Goal: Task Accomplishment & Management: Use online tool/utility

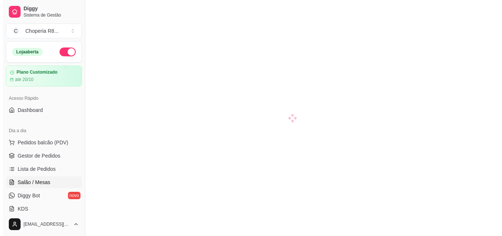
scroll to position [37, 0]
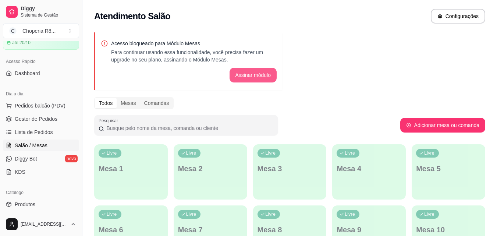
click at [244, 72] on button "Assinar módulo" at bounding box center [252, 75] width 47 height 15
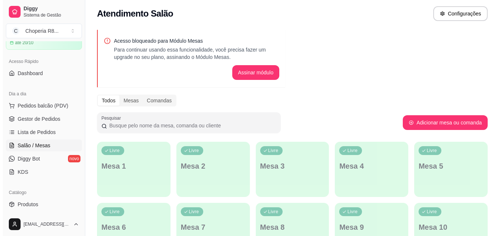
scroll to position [0, 0]
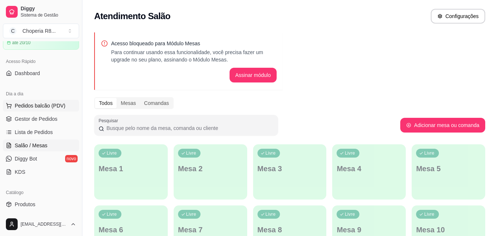
click at [51, 111] on ul "Pedidos balcão (PDV) Gestor de Pedidos Lista de Pedidos Salão / Mesas Diggy Bot…" at bounding box center [41, 139] width 76 height 78
click at [52, 109] on button "Pedidos balcão (PDV)" at bounding box center [41, 106] width 76 height 12
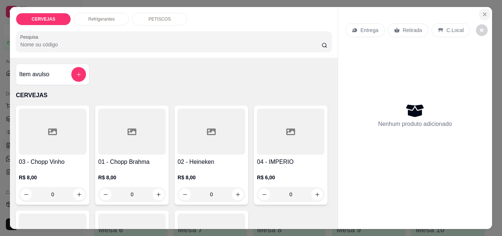
click at [482, 11] on icon "Close" at bounding box center [485, 14] width 6 height 6
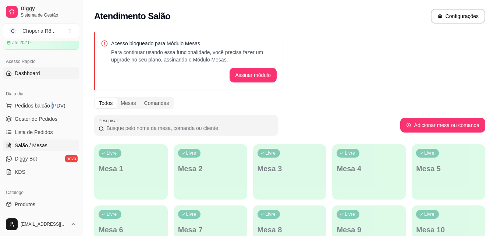
click at [56, 74] on link "Dashboard" at bounding box center [41, 73] width 76 height 12
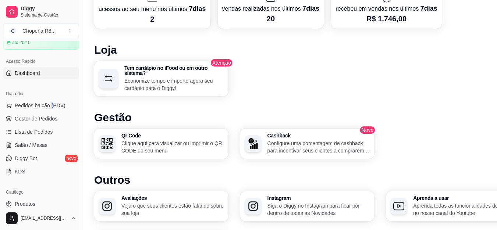
scroll to position [368, 0]
click at [62, 130] on link "Lista de Pedidos" at bounding box center [41, 132] width 76 height 12
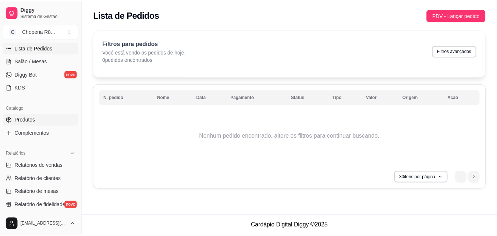
scroll to position [147, 0]
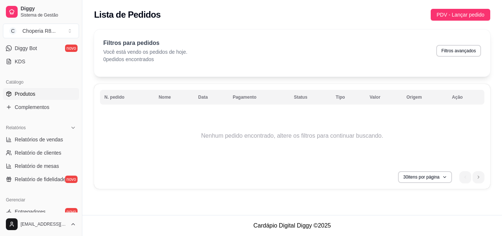
click at [63, 92] on link "Produtos" at bounding box center [41, 94] width 76 height 12
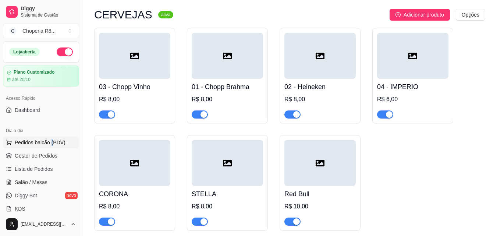
click at [51, 139] on span "Pedidos balcão (PDV)" at bounding box center [40, 142] width 51 height 7
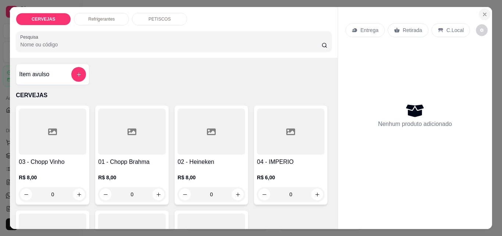
click at [482, 11] on icon "Close" at bounding box center [485, 14] width 6 height 6
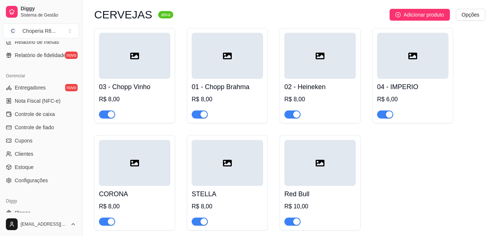
scroll to position [293, 0]
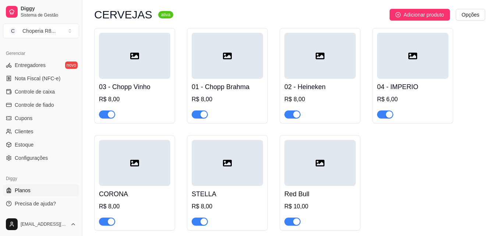
click at [39, 191] on link "Planos" at bounding box center [41, 190] width 76 height 12
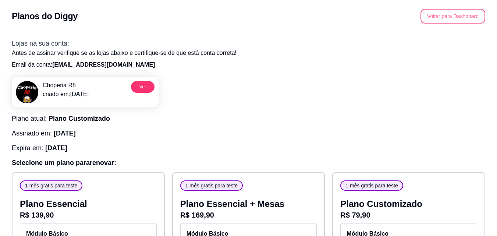
click at [427, 14] on button "Voltar para Dashboard" at bounding box center [452, 16] width 65 height 15
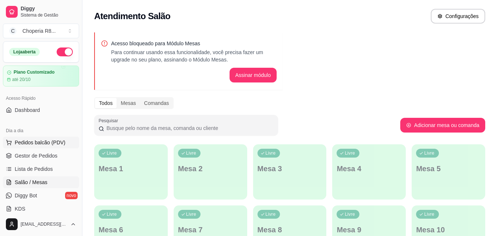
click at [46, 142] on span "Pedidos balcão (PDV)" at bounding box center [40, 142] width 51 height 7
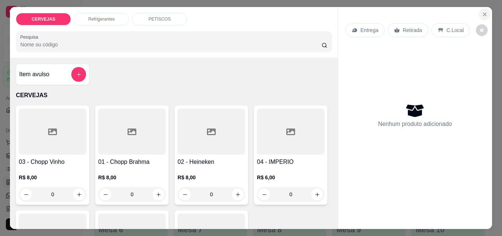
click at [482, 11] on icon "Close" at bounding box center [485, 14] width 6 height 6
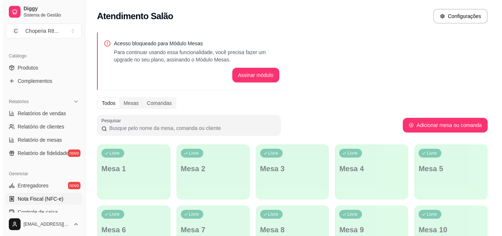
scroll to position [221, 0]
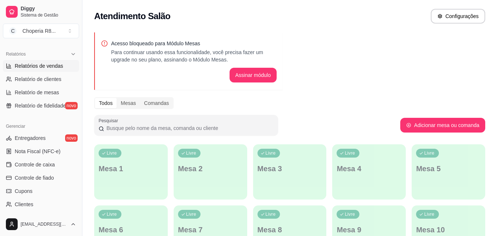
click at [56, 68] on span "Relatórios de vendas" at bounding box center [39, 65] width 49 height 7
select select "ALL"
select select "0"
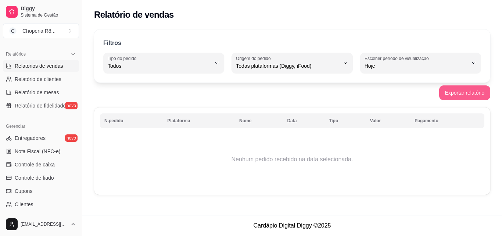
click at [465, 93] on button "Exportar relatório" at bounding box center [464, 92] width 51 height 15
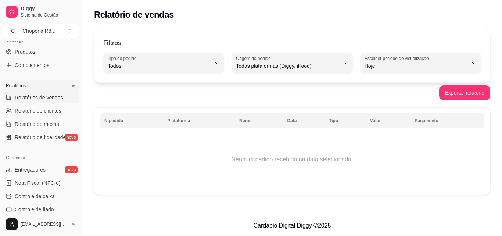
scroll to position [184, 0]
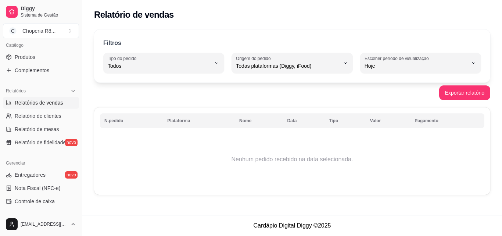
click at [65, 101] on link "Relatórios de vendas" at bounding box center [41, 103] width 76 height 12
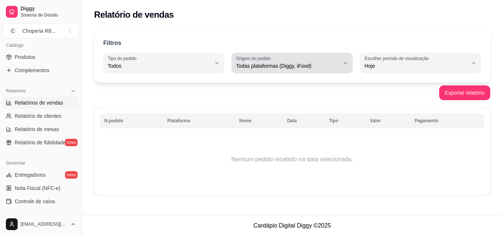
click at [325, 66] on span "Todas plataformas (Diggy, iFood)" at bounding box center [287, 65] width 103 height 7
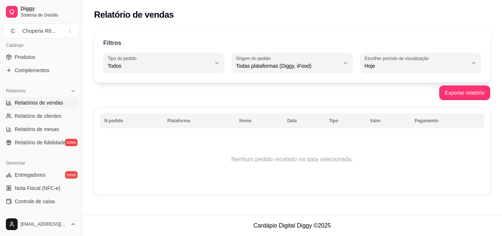
click at [285, 96] on span "Diggy" at bounding box center [289, 95] width 98 height 7
type input "DIGGY"
select select "DIGGY"
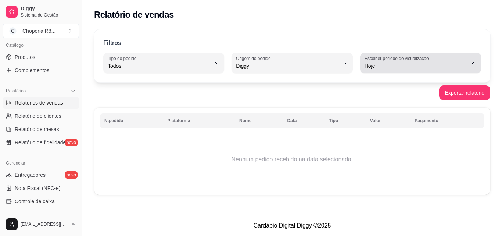
click at [424, 60] on label "Escolher período de visualização" at bounding box center [398, 58] width 67 height 6
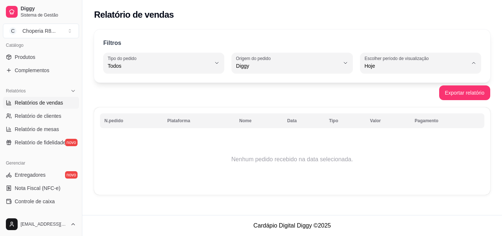
click at [406, 82] on span "Hoje" at bounding box center [417, 83] width 98 height 7
click at [51, 118] on span "Relatório de clientes" at bounding box center [38, 115] width 47 height 7
select select "30"
select select "HIGHEST_TOTAL_SPENT_WITH_ORDERS"
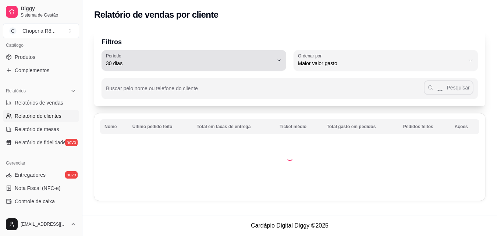
click at [282, 58] on button "Período 30 dias" at bounding box center [193, 60] width 184 height 21
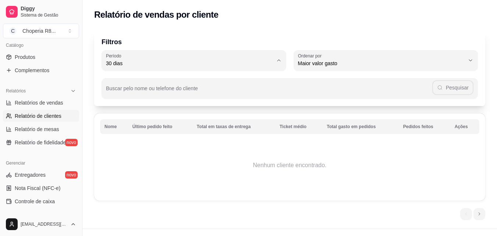
click at [175, 153] on span "60 dias" at bounding box center [190, 152] width 159 height 7
type input "60"
select select "60"
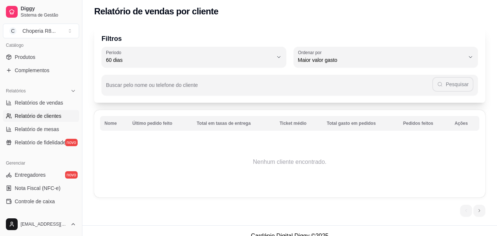
scroll to position [14, 0]
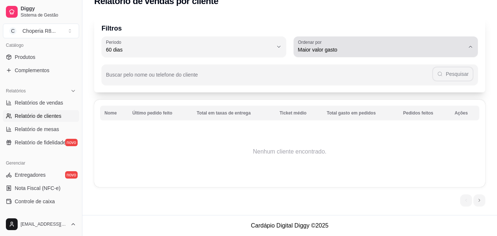
click at [379, 43] on div "Maior valor gasto" at bounding box center [381, 46] width 167 height 15
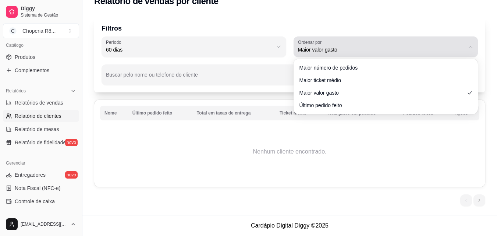
click at [379, 43] on div "Maior valor gasto" at bounding box center [381, 46] width 167 height 15
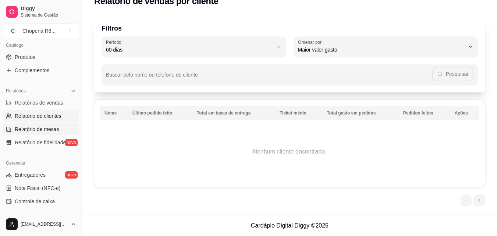
click at [44, 130] on span "Relatório de mesas" at bounding box center [37, 128] width 44 height 7
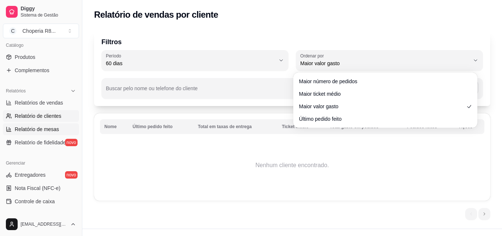
select select "TOTAL_OF_ORDERS"
select select "7"
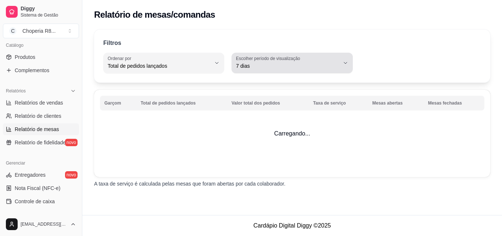
click at [273, 64] on span "7 dias" at bounding box center [287, 65] width 103 height 7
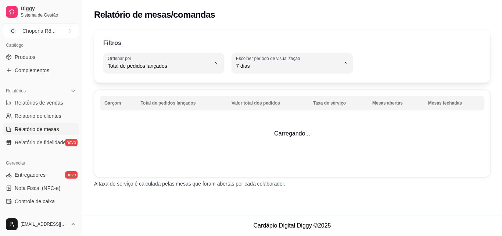
click at [265, 147] on span "45 dias" at bounding box center [289, 143] width 98 height 7
type input "45"
select select "45"
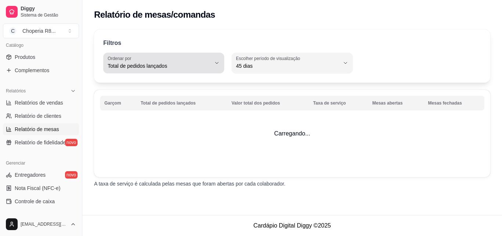
click at [193, 60] on div "Total de pedidos lançados" at bounding box center [159, 62] width 103 height 15
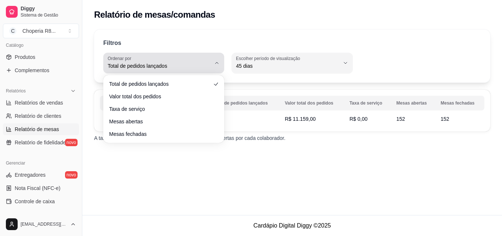
click at [193, 60] on div "Total de pedidos lançados" at bounding box center [159, 62] width 103 height 15
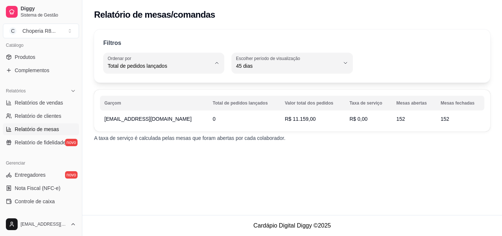
click at [283, 178] on div "Relatório de mesas/comandas Filtros TOTAL_OF_ORDERS Ordenar por Total de pedido…" at bounding box center [292, 107] width 420 height 215
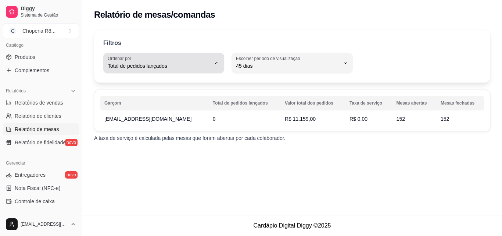
click at [184, 61] on div "Total de pedidos lançados" at bounding box center [159, 62] width 103 height 15
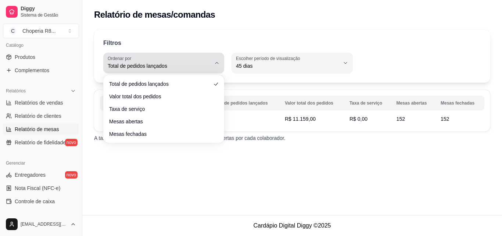
click at [184, 61] on div "Total de pedidos lançados" at bounding box center [159, 62] width 103 height 15
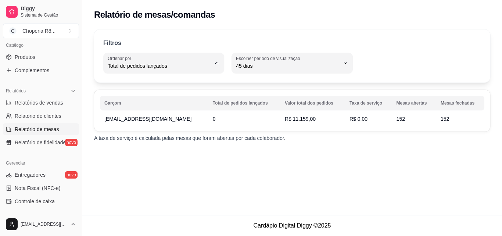
click at [241, 175] on div "Relatório de mesas/comandas Filtros TOTAL_OF_ORDERS Ordenar por Total de pedido…" at bounding box center [292, 107] width 420 height 215
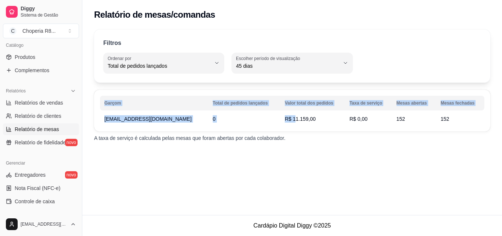
drag, startPoint x: 271, startPoint y: 129, endPoint x: 281, endPoint y: 119, distance: 13.5
click at [281, 119] on div "Garçom Total de pedidos lançados Valor total dos pedidos Taxa de serviço Mesas …" at bounding box center [292, 111] width 396 height 42
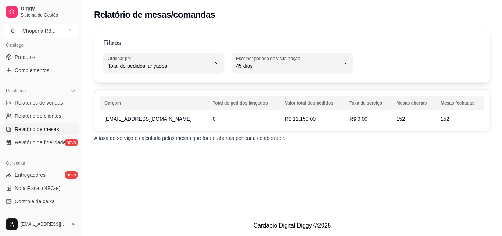
click at [295, 128] on div "Garçom Total de pedidos lançados Valor total dos pedidos Taxa de serviço Mesas …" at bounding box center [292, 111] width 396 height 42
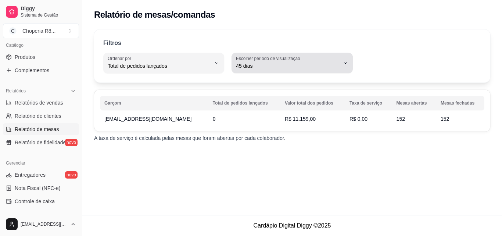
click at [257, 67] on span "45 dias" at bounding box center [287, 65] width 103 height 7
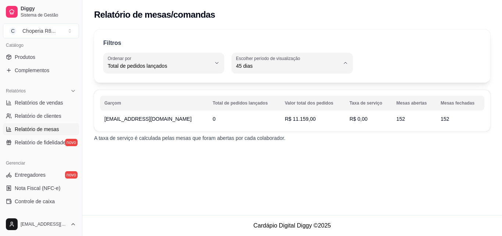
click at [260, 118] on span "15 dias" at bounding box center [289, 119] width 98 height 7
type input "15"
select select "15"
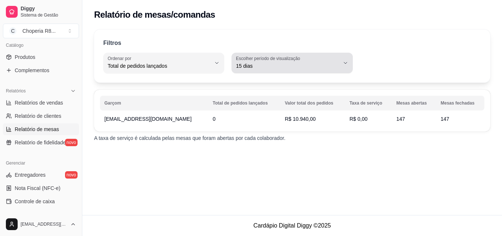
click at [270, 70] on button "Escolher período de visualização 15 dias" at bounding box center [292, 63] width 121 height 21
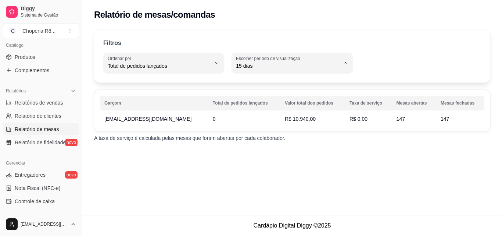
click at [260, 131] on span "30 dias" at bounding box center [289, 131] width 98 height 7
type input "30"
select select "30"
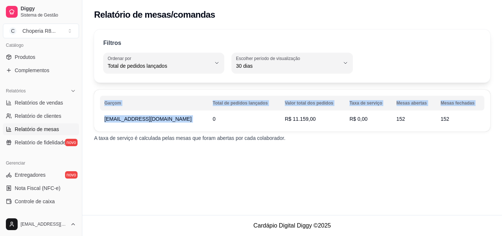
drag, startPoint x: 265, startPoint y: 121, endPoint x: 299, endPoint y: 127, distance: 34.0
click at [299, 127] on div "Garçom Total de pedidos lançados Valor total dos pedidos Taxa de serviço Mesas …" at bounding box center [292, 111] width 396 height 42
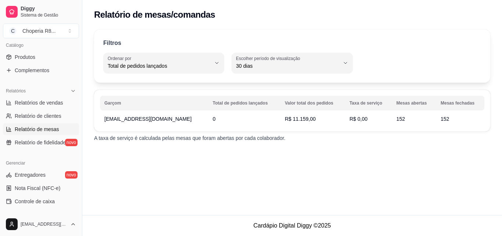
click at [304, 151] on div "Relatório de mesas/comandas Filtros TOTAL_OF_ORDERS Ordenar por Total de pedido…" at bounding box center [292, 107] width 420 height 215
drag, startPoint x: 277, startPoint y: 121, endPoint x: 301, endPoint y: 121, distance: 23.5
click at [301, 121] on td "R$ 11.159,00" at bounding box center [312, 118] width 65 height 13
click at [301, 142] on div "Filtros TOTAL_OF_ORDERS Ordenar por Total de pedidos lançados Valor total dos p…" at bounding box center [292, 87] width 420 height 125
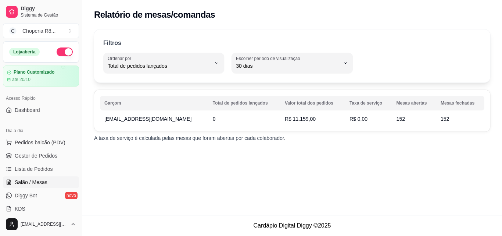
click at [42, 177] on link "Salão / Mesas" at bounding box center [41, 182] width 76 height 12
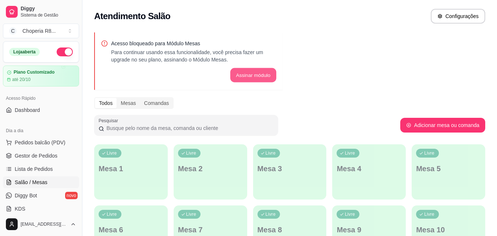
click at [244, 70] on button "Assinar módulo" at bounding box center [253, 75] width 46 height 14
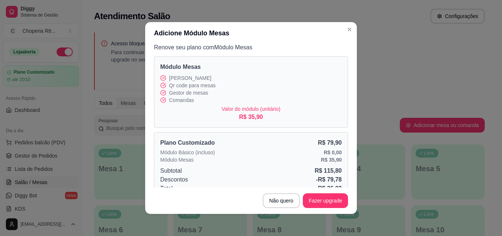
scroll to position [37, 0]
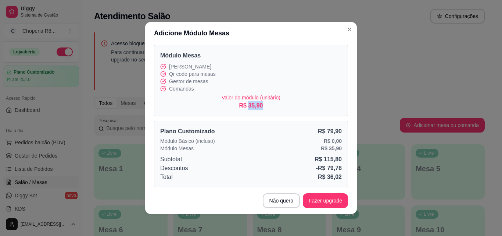
drag, startPoint x: 243, startPoint y: 105, endPoint x: 258, endPoint y: 106, distance: 15.1
click at [258, 106] on div "Valor do módulo (unitário) R$ 35,90" at bounding box center [251, 102] width 182 height 16
drag, startPoint x: 313, startPoint y: 158, endPoint x: 335, endPoint y: 163, distance: 22.3
click at [335, 163] on div "Plano Customizado R$ 79,90 Módulo Básico (incluso) R$ 0,00 Módulo Mesas R$ 35,9…" at bounding box center [251, 154] width 194 height 67
drag, startPoint x: 243, startPoint y: 108, endPoint x: 258, endPoint y: 109, distance: 14.7
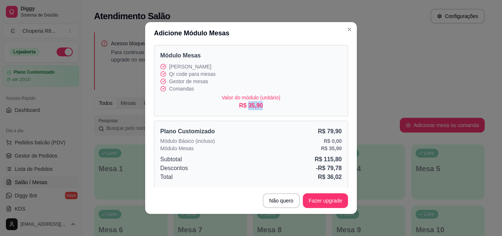
click at [258, 109] on div "Valor do módulo (unitário) R$ 35,90" at bounding box center [251, 102] width 182 height 16
click at [259, 112] on div "Módulo Mesas Módulo garçom Qr code para mesas Gestor de mesas Comandas Valor do…" at bounding box center [251, 80] width 194 height 71
click at [323, 204] on button "Fazer upgrade" at bounding box center [325, 200] width 45 height 15
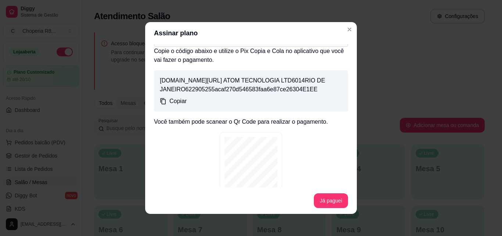
scroll to position [101, 0]
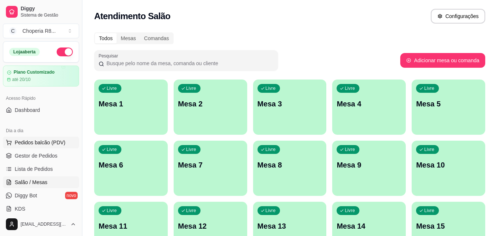
click at [23, 141] on span "Pedidos balcão (PDV)" at bounding box center [40, 142] width 51 height 7
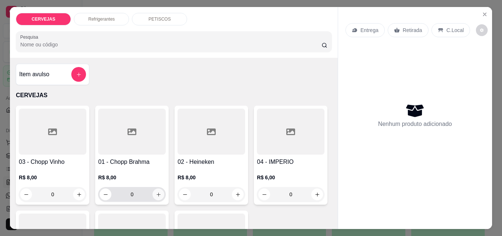
click at [156, 191] on icon "increase-product-quantity" at bounding box center [159, 194] width 6 height 6
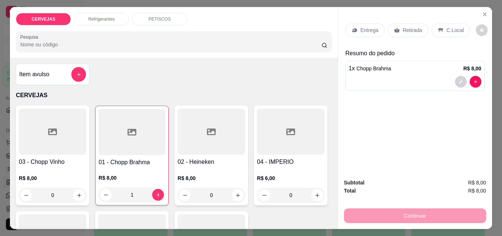
click at [451, 26] on p "C.Local" at bounding box center [455, 29] width 17 height 7
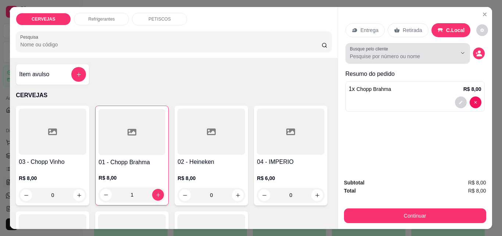
click at [457, 54] on button "Show suggestions" at bounding box center [463, 53] width 12 height 12
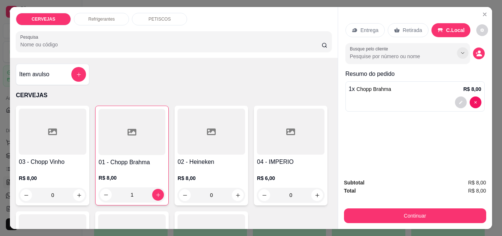
click at [457, 54] on button "Show suggestions" at bounding box center [462, 52] width 11 height 11
type input "0"
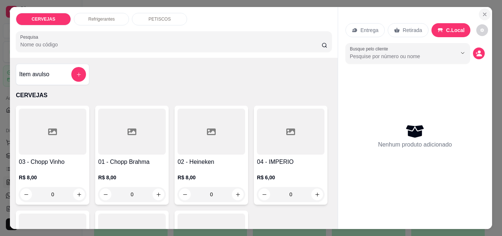
click at [485, 14] on button "Close" at bounding box center [485, 14] width 12 height 12
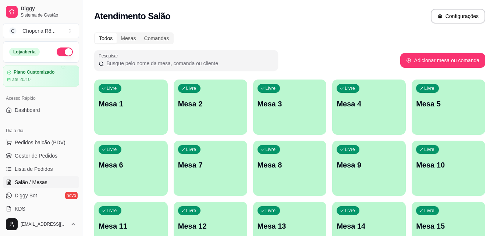
click at [3, 136] on button "Pedidos balcão (PDV)" at bounding box center [41, 142] width 76 height 12
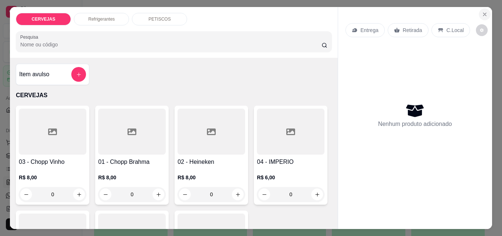
click at [482, 11] on icon "Close" at bounding box center [485, 14] width 6 height 6
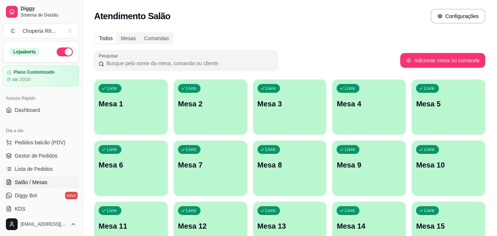
click at [3, 136] on button "Pedidos balcão (PDV)" at bounding box center [41, 142] width 76 height 12
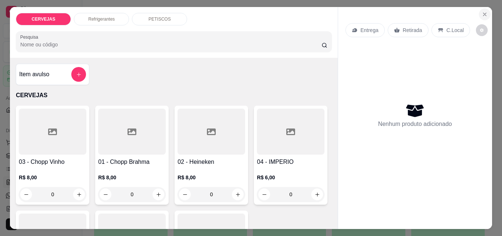
click at [486, 12] on button "Close" at bounding box center [485, 14] width 12 height 12
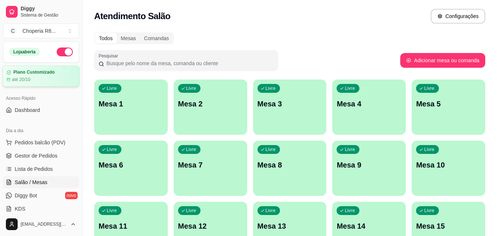
click at [25, 75] on div "Plano Customizado até 20/10" at bounding box center [41, 75] width 69 height 13
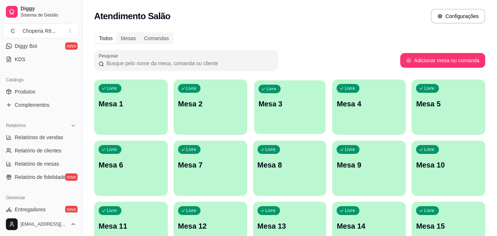
click at [270, 103] on p "Mesa 3" at bounding box center [289, 104] width 63 height 10
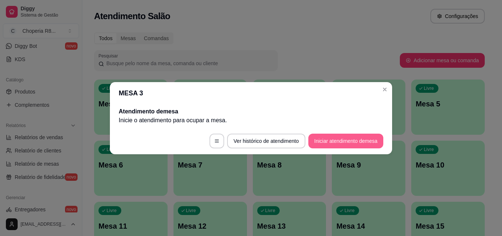
click at [316, 140] on button "Iniciar atendimento de mesa" at bounding box center [345, 140] width 75 height 15
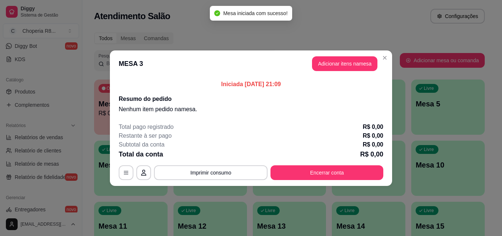
click at [372, 67] on button "Adicionar itens na mesa" at bounding box center [344, 63] width 65 height 15
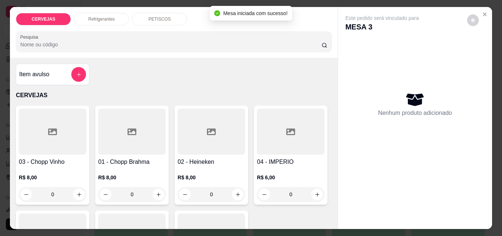
drag, startPoint x: 143, startPoint y: 193, endPoint x: 73, endPoint y: 185, distance: 70.0
click at [76, 193] on div "03 - Chopp Vinho R$ 8,00 0 01 - Chopp Brahma R$ 8,00 0 02 - Heineken R$ 8,00 0 …" at bounding box center [174, 207] width 316 height 204
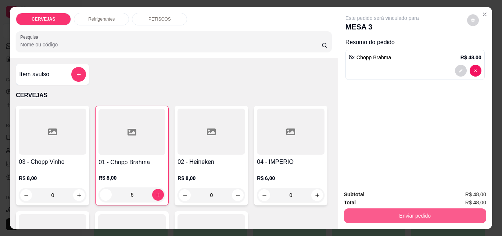
type input "6"
click at [437, 212] on button "Enviar pedido" at bounding box center [415, 215] width 138 height 14
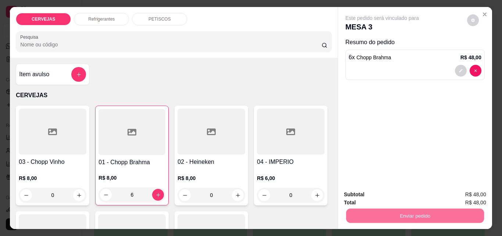
click at [422, 196] on button "Não registrar e enviar pedido" at bounding box center [390, 194] width 76 height 14
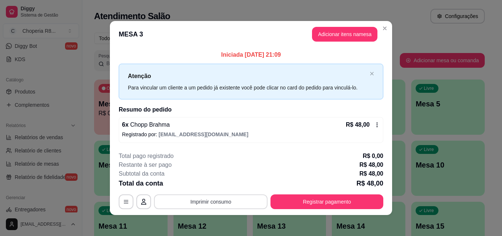
click at [236, 203] on button "Imprimir consumo" at bounding box center [211, 201] width 114 height 15
click at [228, 184] on button "IMPRESSORA" at bounding box center [209, 184] width 51 height 11
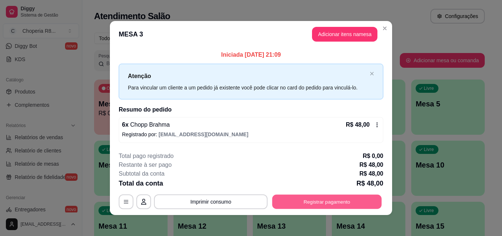
click at [320, 201] on button "Registrar pagamento" at bounding box center [327, 201] width 110 height 14
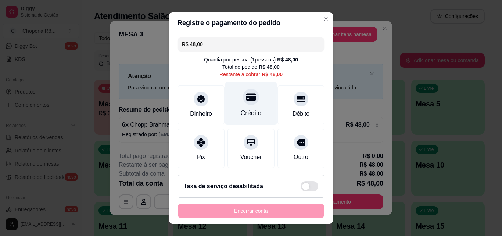
click at [243, 94] on div at bounding box center [251, 97] width 16 height 16
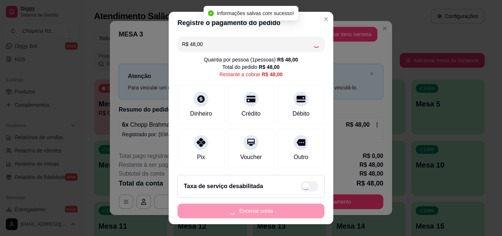
type input "R$ 0,00"
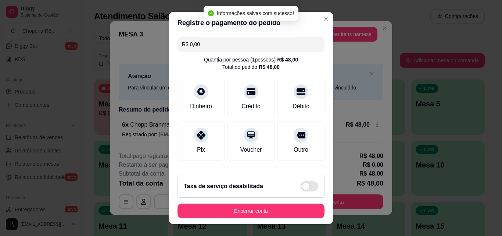
click at [244, 217] on button "Encerrar conta" at bounding box center [251, 210] width 147 height 15
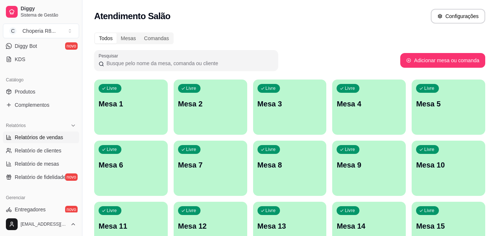
click at [28, 140] on span "Relatórios de vendas" at bounding box center [39, 136] width 49 height 7
select select "ALL"
select select "0"
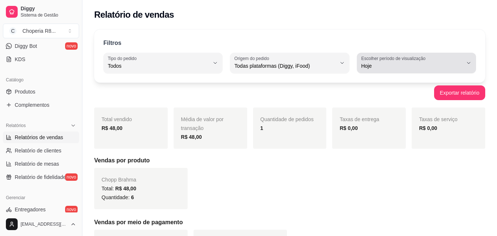
click at [430, 64] on span "Hoje" at bounding box center [411, 65] width 101 height 7
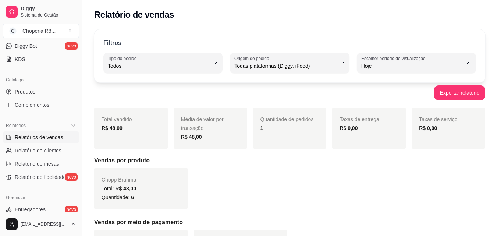
click at [374, 149] on li "45 dias" at bounding box center [416, 143] width 109 height 11
type input "45"
select select "45"
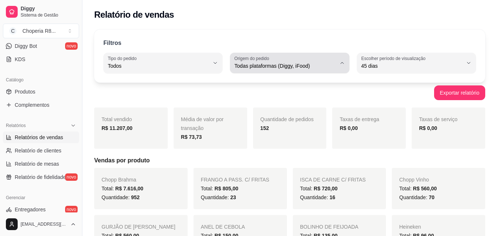
click at [332, 60] on div "Todas plataformas (Diggy, iFood)" at bounding box center [284, 62] width 101 height 15
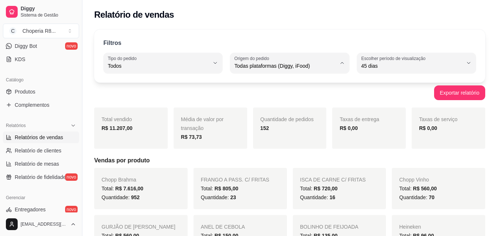
click at [293, 99] on span "Diggy" at bounding box center [286, 95] width 96 height 7
type input "DIGGY"
select select "DIGGY"
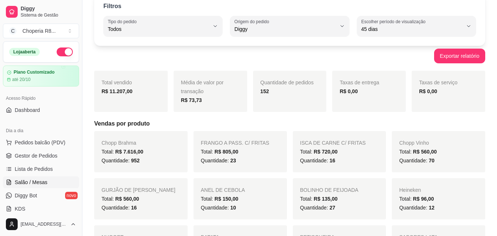
click at [46, 177] on link "Salão / Mesas" at bounding box center [41, 182] width 76 height 12
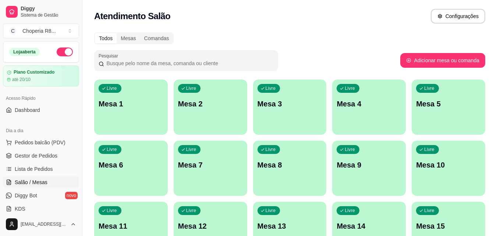
drag, startPoint x: 46, startPoint y: 177, endPoint x: 153, endPoint y: 54, distance: 162.6
click at [153, 54] on div at bounding box center [185, 60] width 175 height 15
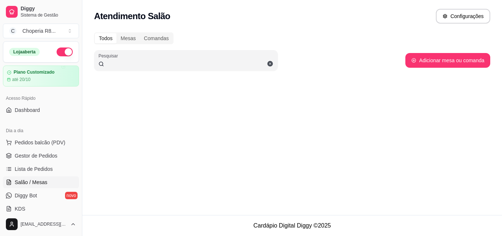
click at [33, 97] on div "Acesso Rápido" at bounding box center [41, 98] width 76 height 12
drag, startPoint x: 57, startPoint y: 96, endPoint x: 279, endPoint y: 111, distance: 221.8
click at [279, 111] on div "Atendimento Salão Configurações Todos Mesas Comandas Pesquisar Adicionar mesa o…" at bounding box center [292, 107] width 420 height 215
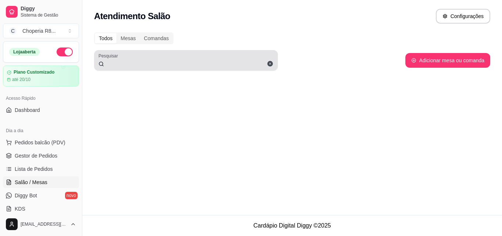
click at [269, 68] on span at bounding box center [270, 63] width 12 height 12
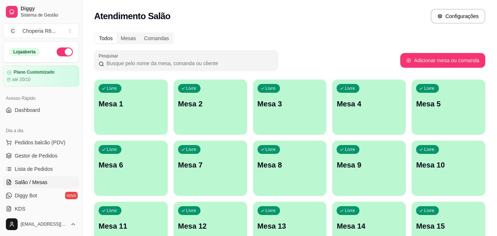
drag, startPoint x: 269, startPoint y: 66, endPoint x: 273, endPoint y: 37, distance: 29.3
click at [273, 39] on div "Todos Mesas Comandas" at bounding box center [289, 38] width 391 height 12
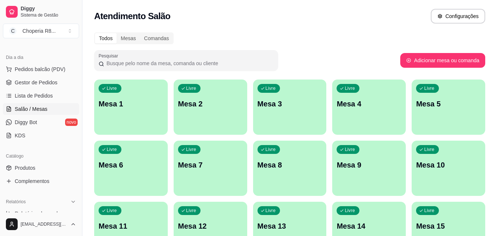
scroll to position [110, 0]
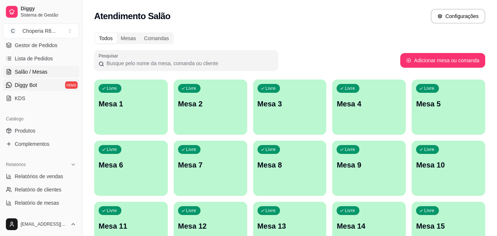
click at [57, 82] on link "Diggy Bot novo" at bounding box center [41, 85] width 76 height 12
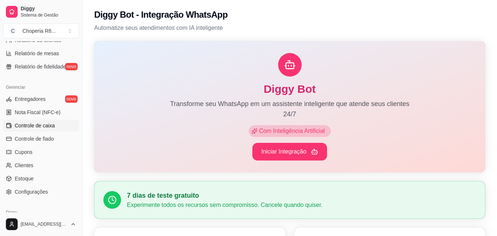
scroll to position [293, 0]
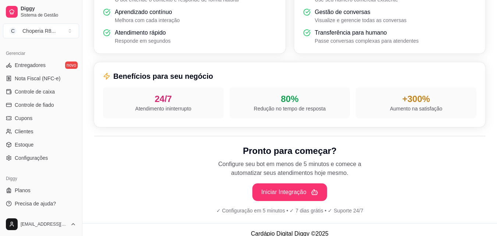
scroll to position [276, 0]
